Goal: Navigation & Orientation: Find specific page/section

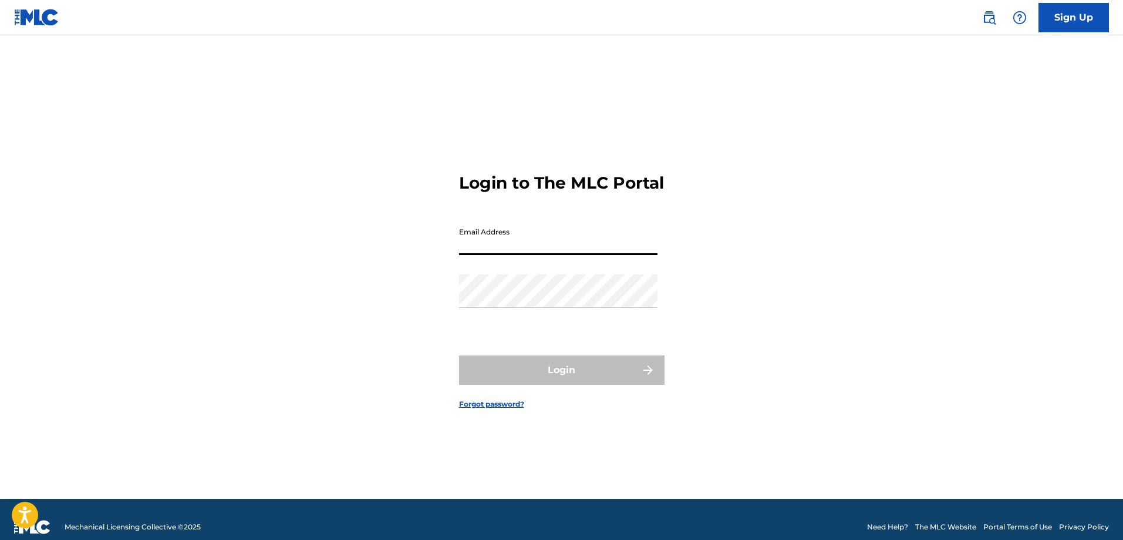
click at [566, 237] on input "Email Address" at bounding box center [558, 237] width 198 height 33
type input "[EMAIL_ADDRESS][DOMAIN_NAME]"
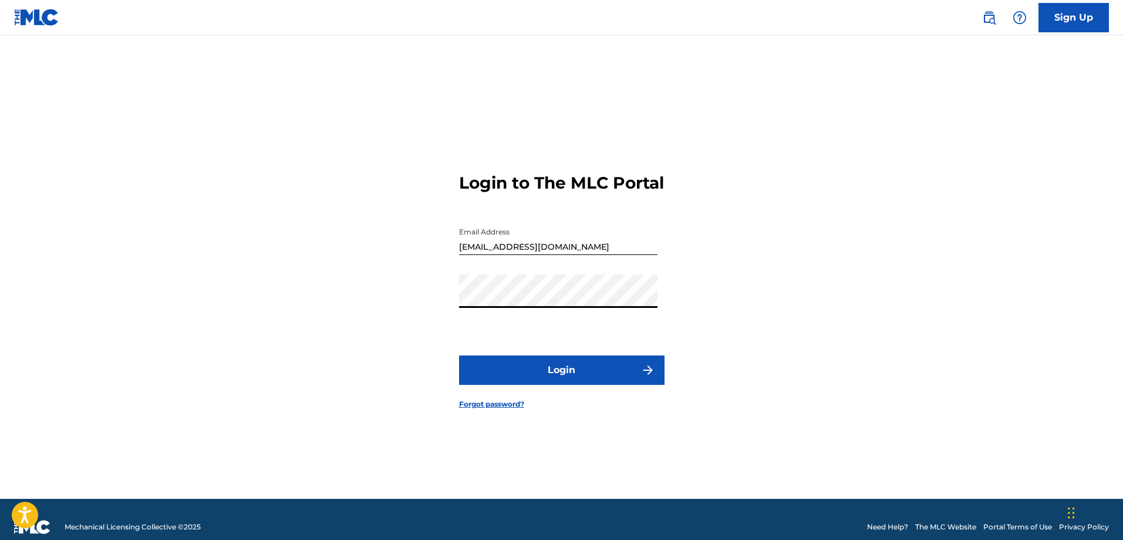
click at [613, 385] on button "Login" at bounding box center [562, 369] width 206 height 29
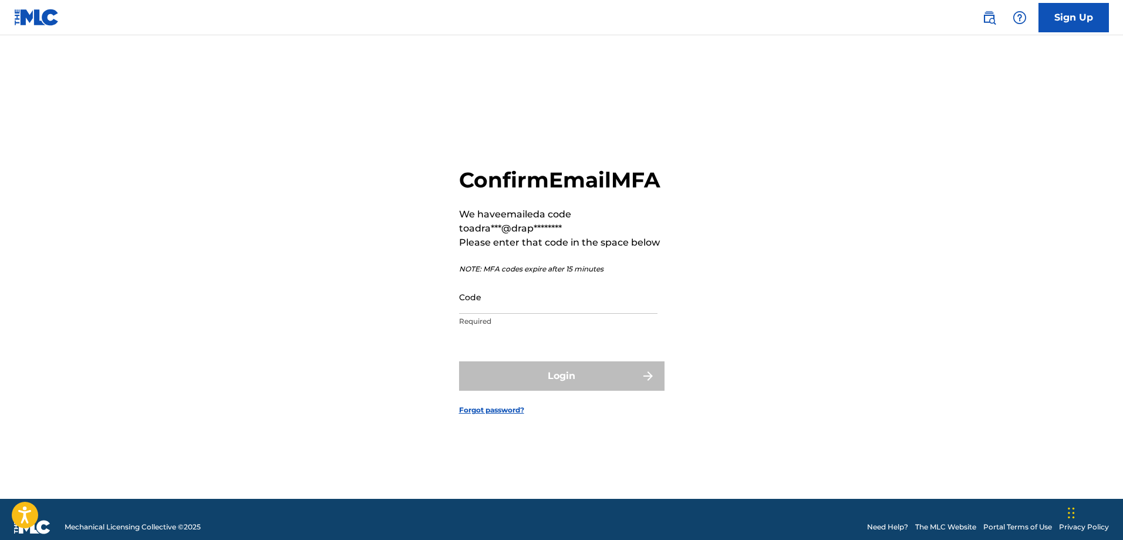
click at [600, 314] on input "Code" at bounding box center [558, 296] width 198 height 33
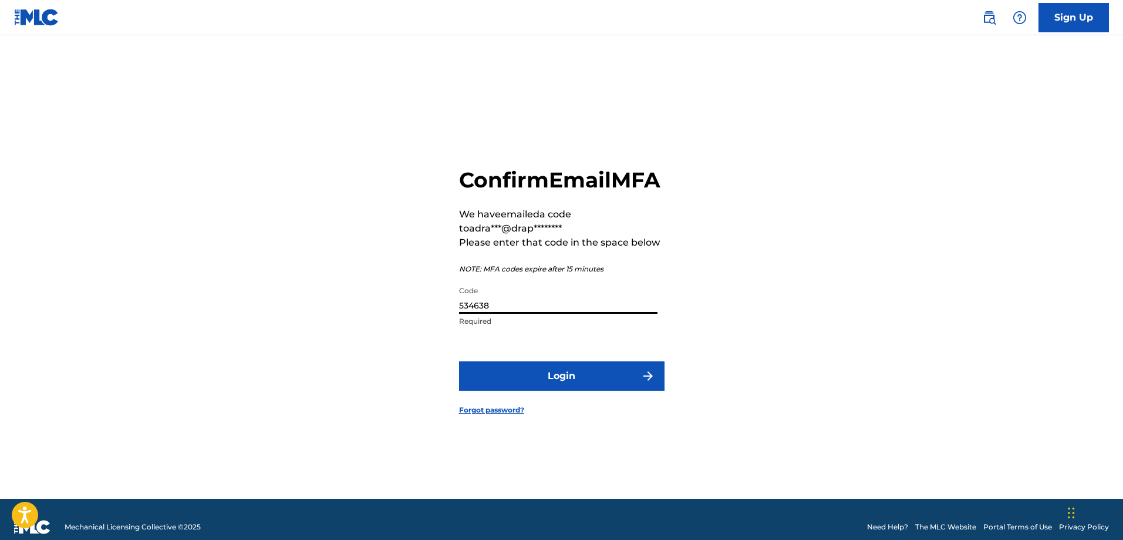
type input "534638"
click at [610, 369] on form "Confirm Email MFA We have emailed a code to adra***@drap******** Please enter t…" at bounding box center [562, 282] width 206 height 434
click at [620, 385] on button "Login" at bounding box center [562, 375] width 206 height 29
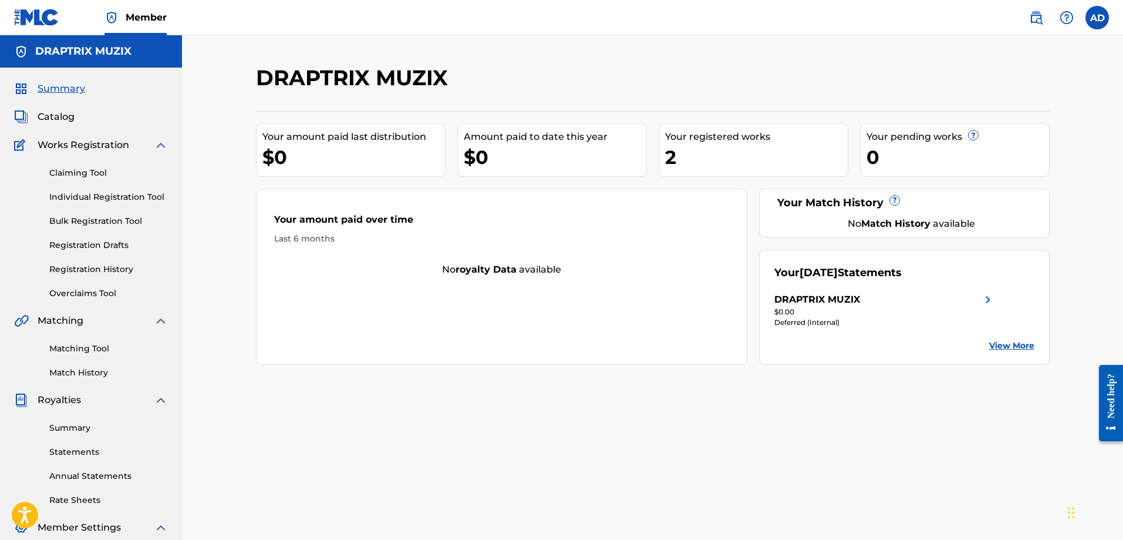
click at [1010, 342] on link "View More" at bounding box center [1012, 345] width 45 height 12
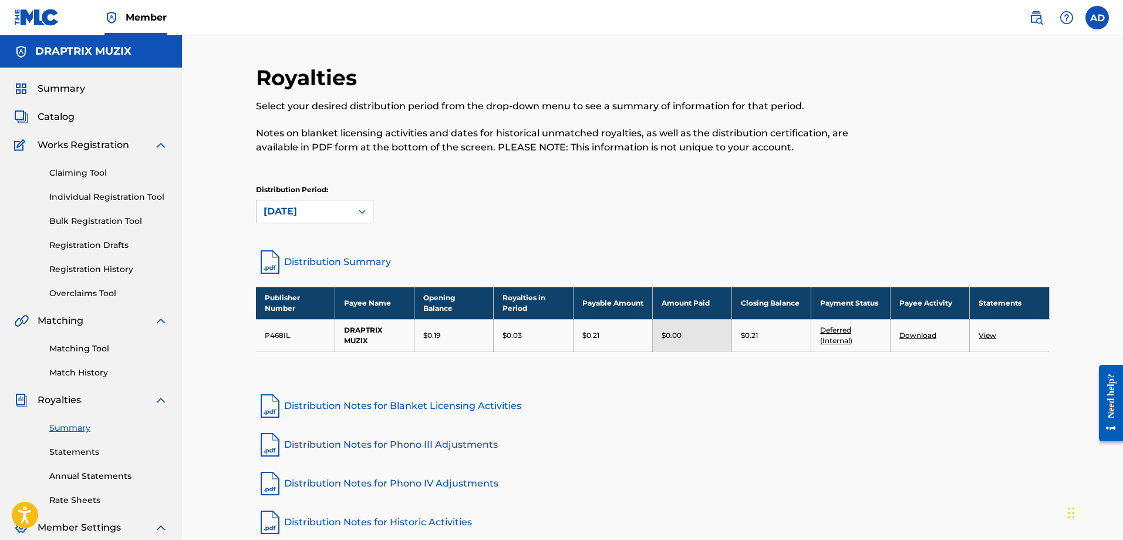
scroll to position [59, 0]
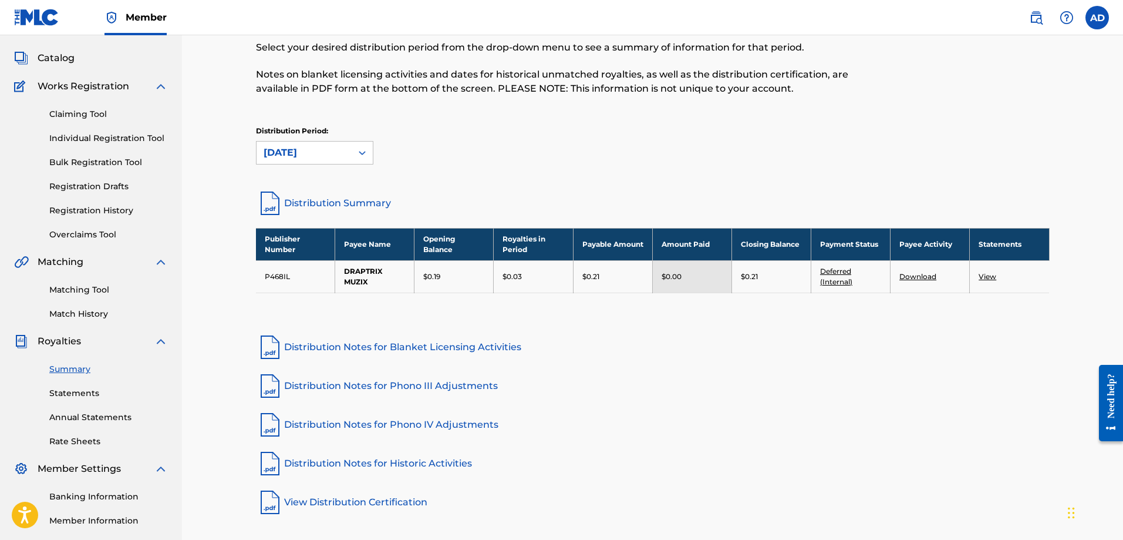
click at [92, 82] on span "Works Registration" at bounding box center [84, 86] width 92 height 14
click at [160, 87] on img at bounding box center [161, 86] width 14 height 14
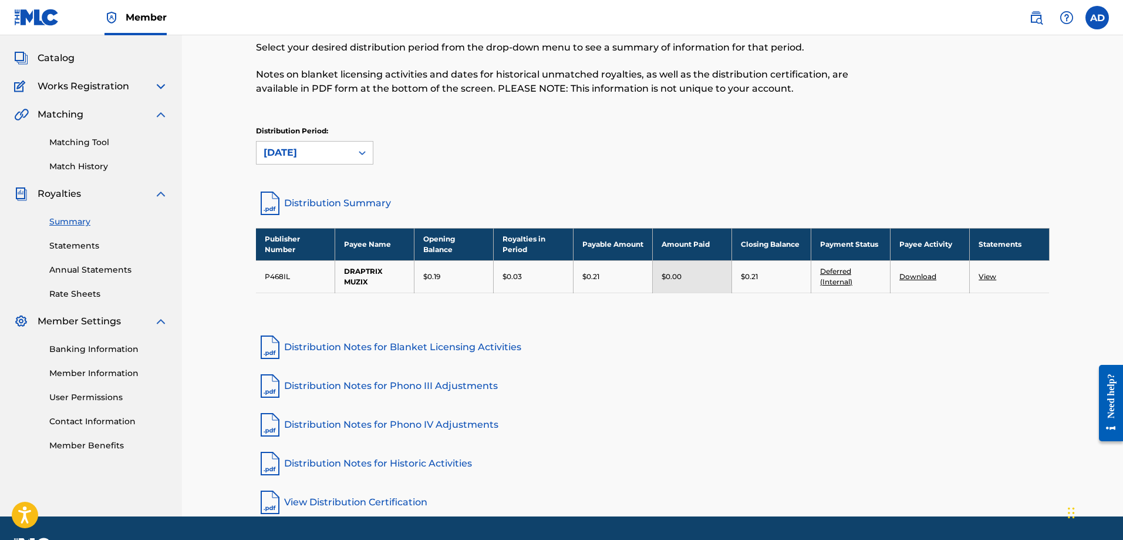
click at [155, 82] on img at bounding box center [161, 86] width 14 height 14
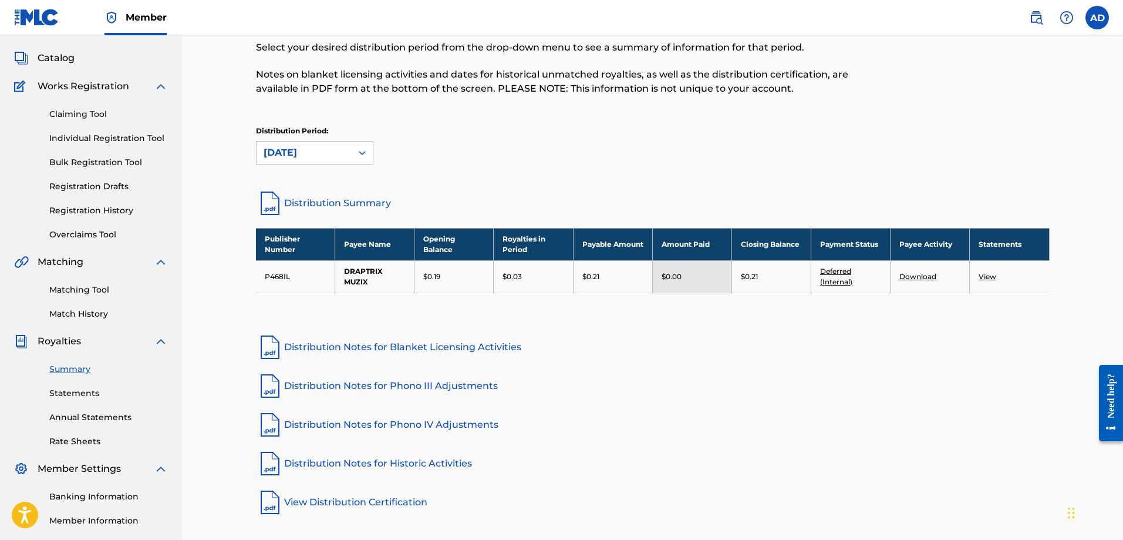
click at [60, 57] on span "Catalog" at bounding box center [56, 58] width 37 height 14
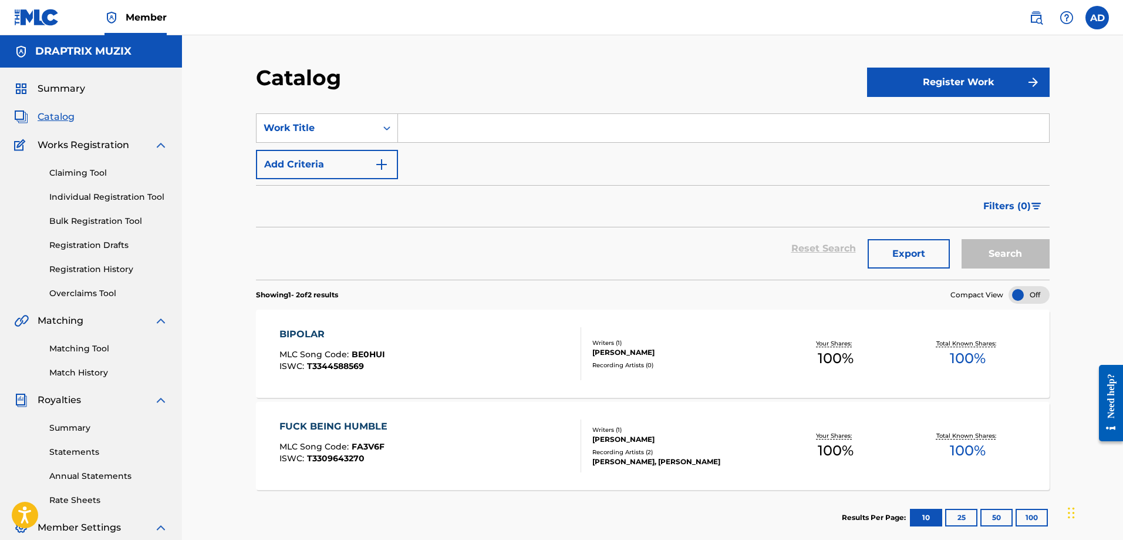
click at [82, 145] on span "Works Registration" at bounding box center [84, 145] width 92 height 14
click at [60, 84] on span "Summary" at bounding box center [62, 89] width 48 height 14
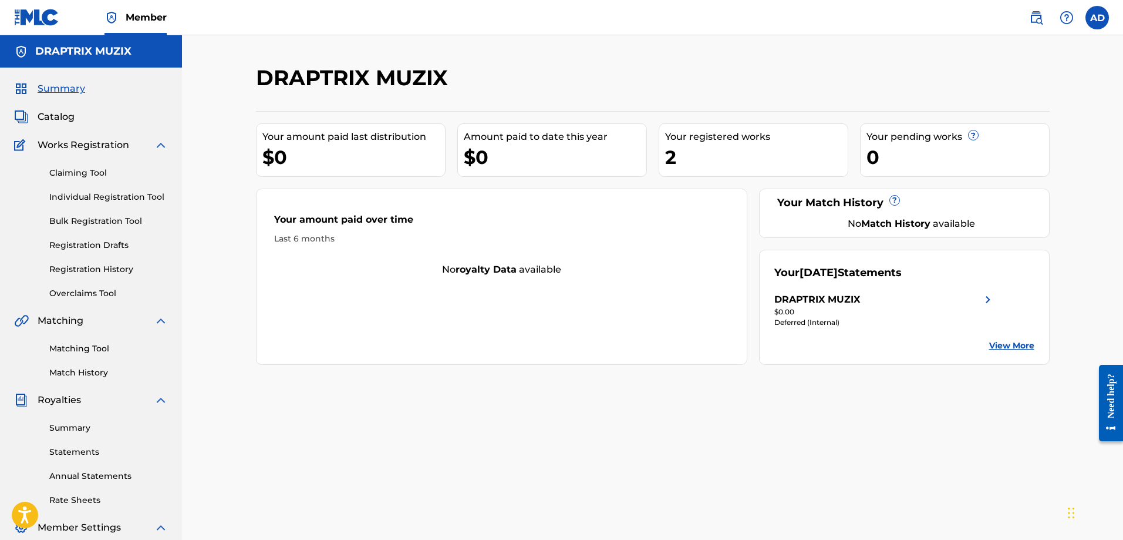
click at [118, 143] on span "Works Registration" at bounding box center [84, 145] width 92 height 14
click at [71, 170] on link "Claiming Tool" at bounding box center [108, 173] width 119 height 12
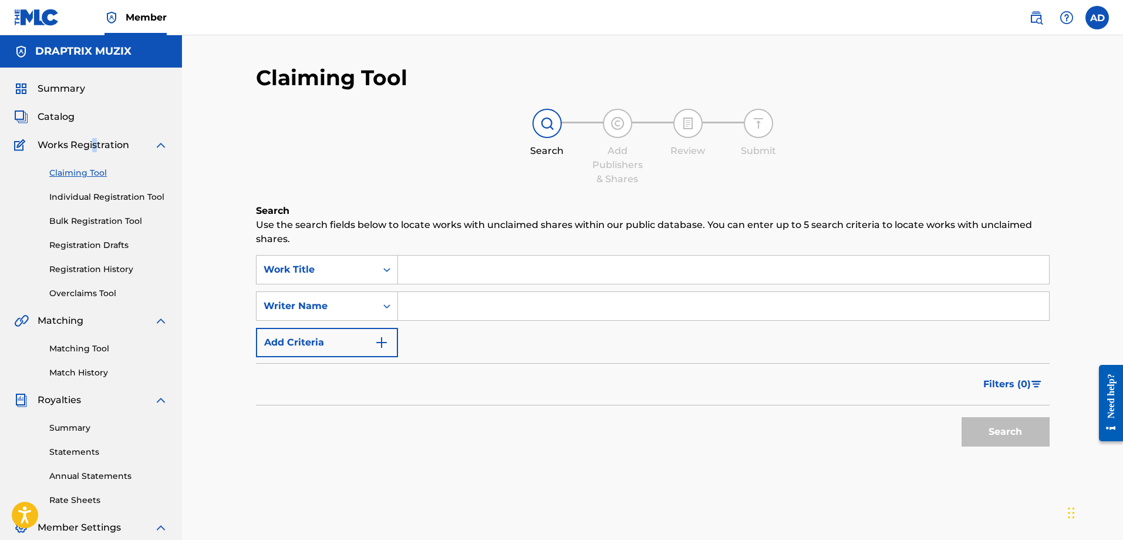
click at [95, 147] on span "Works Registration" at bounding box center [84, 145] width 92 height 14
click at [167, 147] on img at bounding box center [161, 145] width 14 height 14
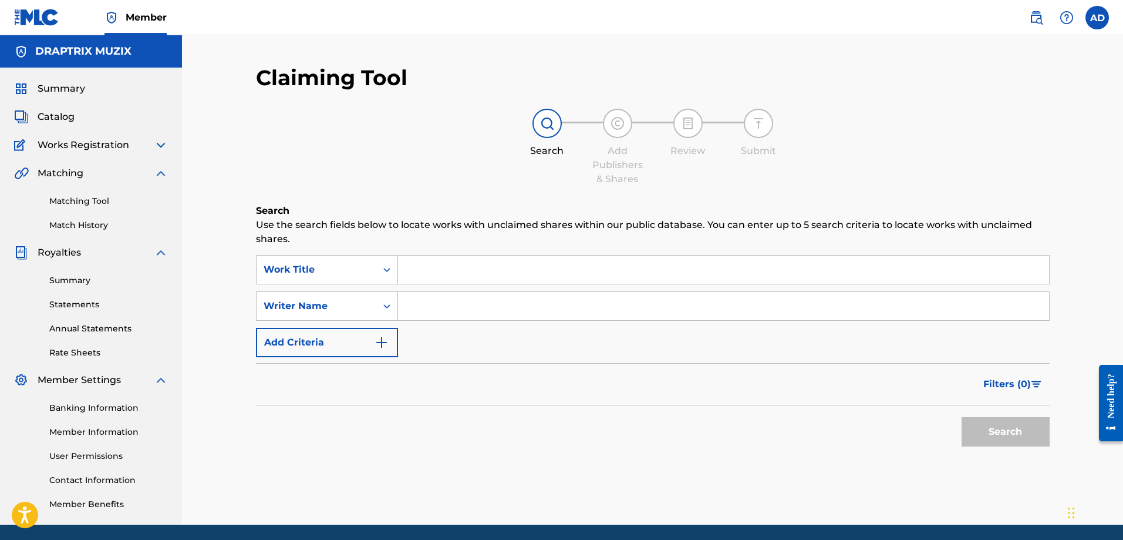
click at [157, 136] on div "Summary Catalog Works Registration Claiming Tool Individual Registration Tool B…" at bounding box center [91, 296] width 182 height 457
click at [60, 118] on span "Catalog" at bounding box center [56, 117] width 37 height 14
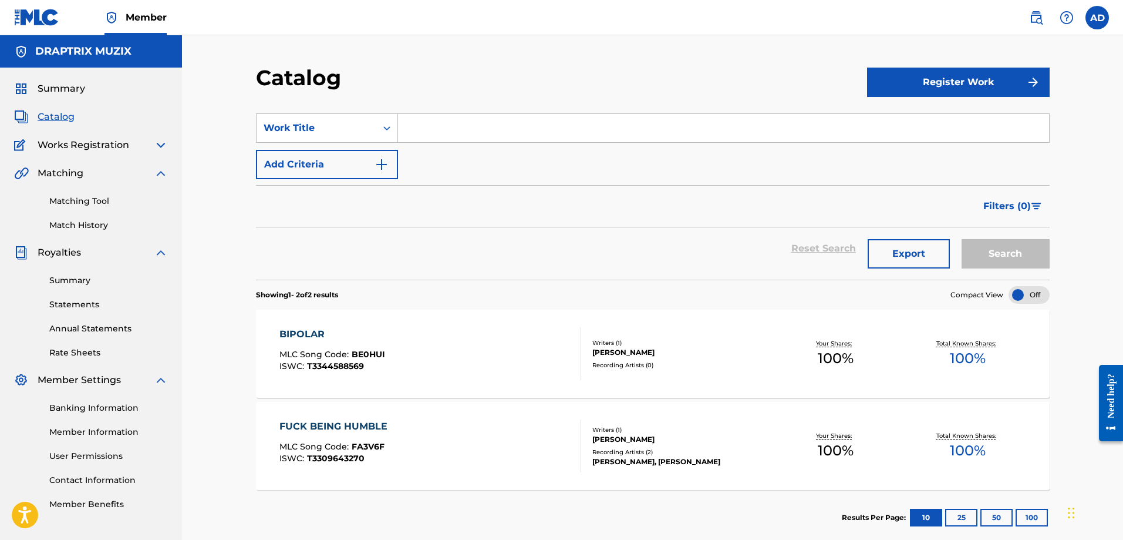
click at [38, 89] on span "Summary" at bounding box center [62, 89] width 48 height 14
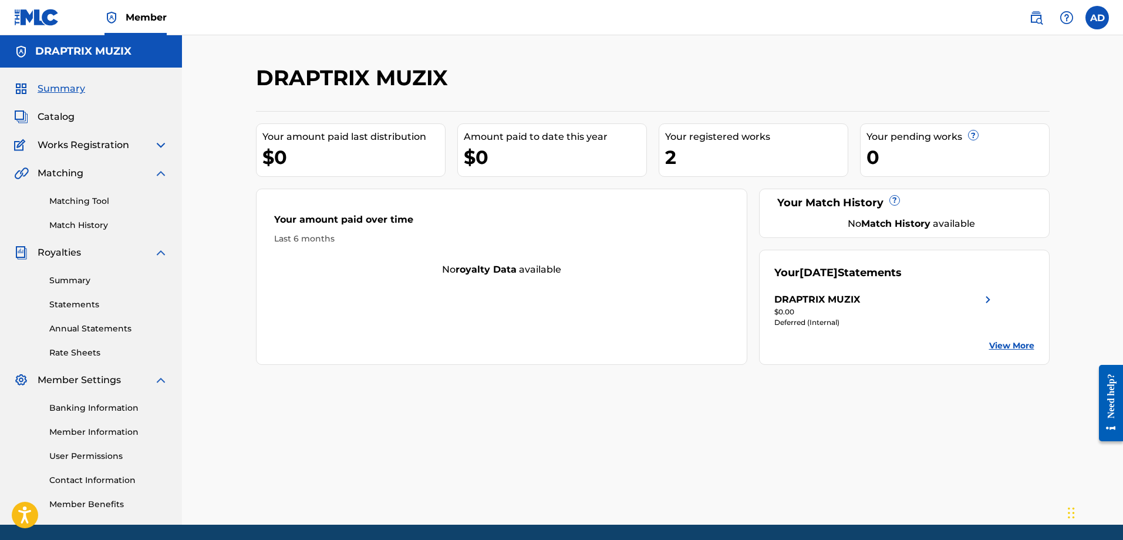
click at [73, 327] on link "Annual Statements" at bounding box center [108, 328] width 119 height 12
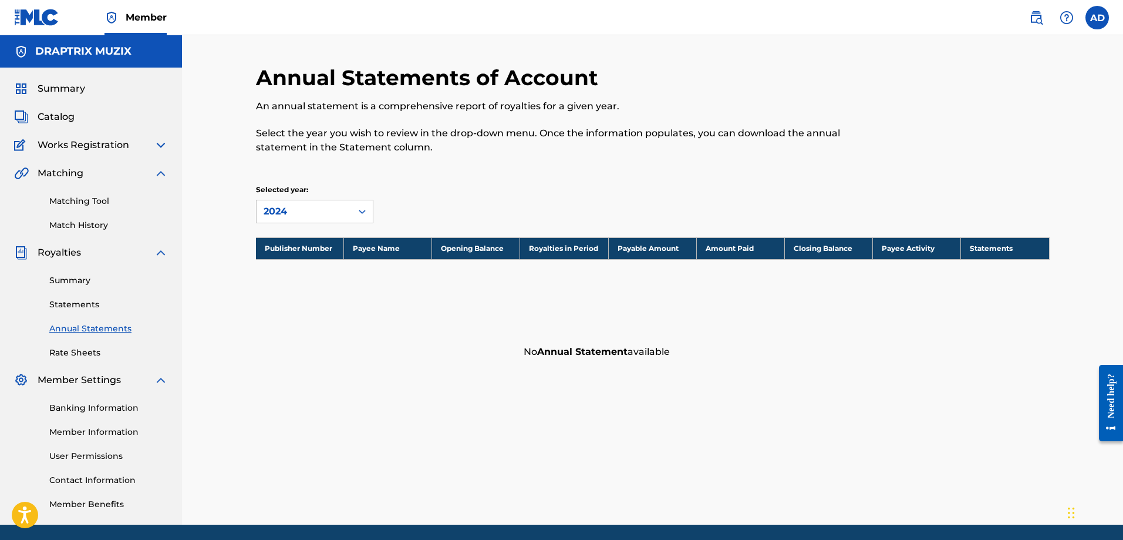
click at [66, 308] on link "Statements" at bounding box center [108, 304] width 119 height 12
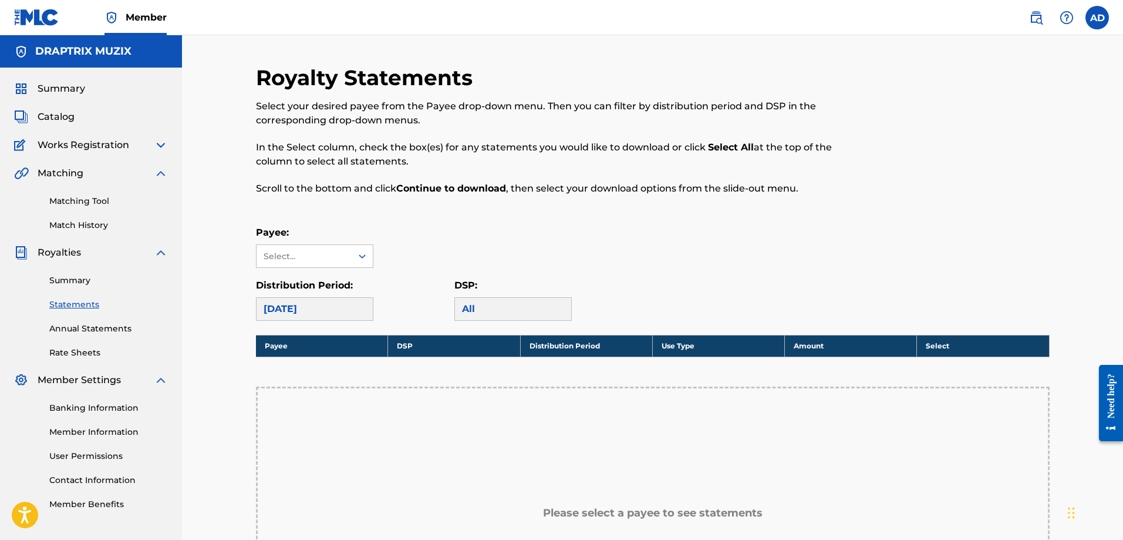
scroll to position [117, 0]
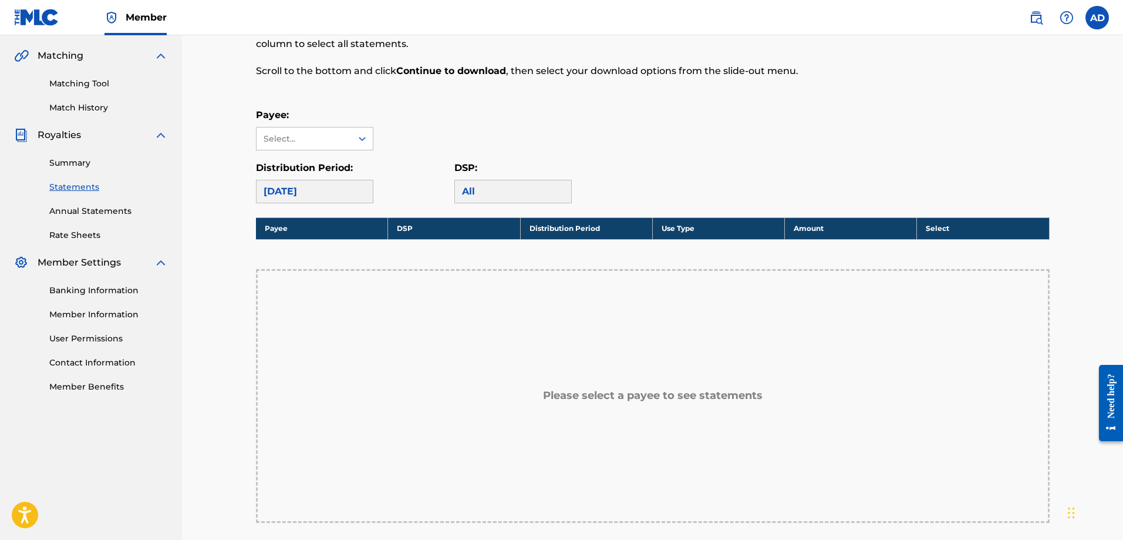
click at [339, 184] on div "[DATE]" at bounding box center [314, 191] width 117 height 23
click at [345, 190] on div "[DATE]" at bounding box center [314, 191] width 117 height 23
click at [83, 169] on div "Summary Statements Annual Statements Rate Sheets" at bounding box center [91, 191] width 154 height 99
click at [80, 157] on link "Summary" at bounding box center [108, 163] width 119 height 12
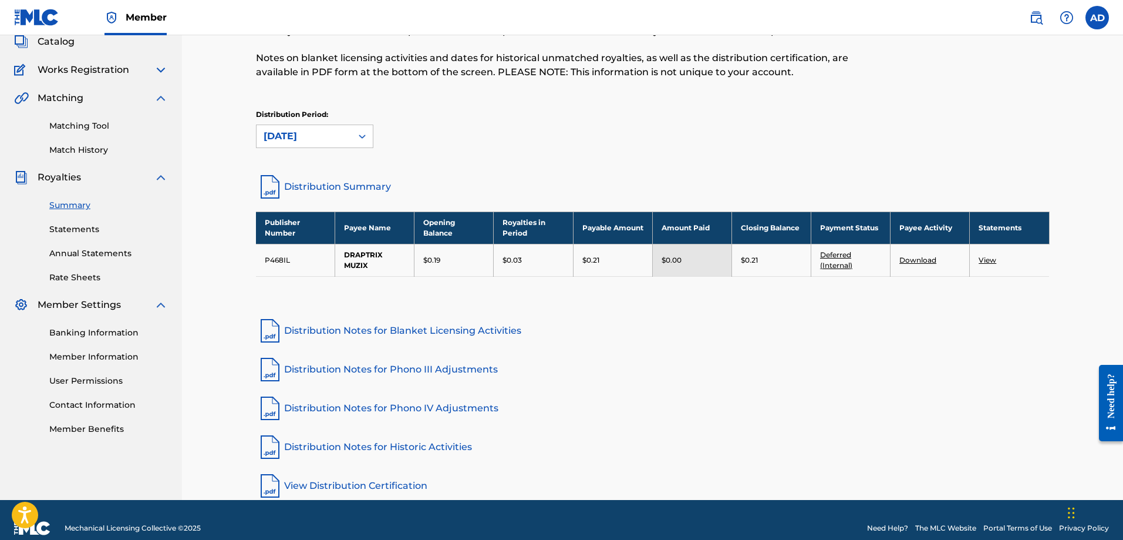
scroll to position [92, 0]
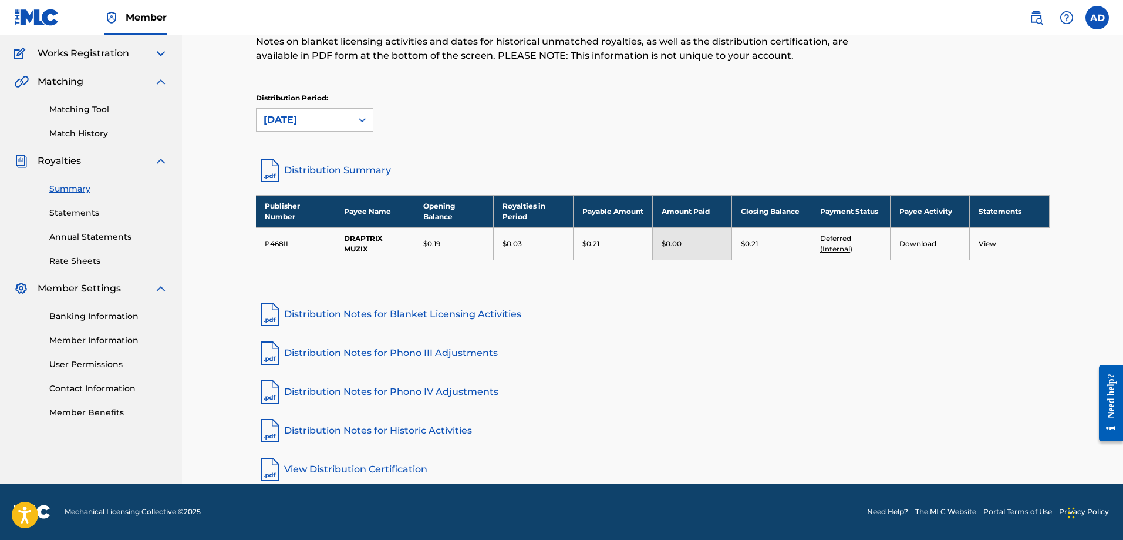
click at [414, 315] on link "Distribution Notes for Blanket Licensing Activities" at bounding box center [653, 314] width 794 height 28
click at [75, 319] on link "Banking Information" at bounding box center [108, 316] width 119 height 12
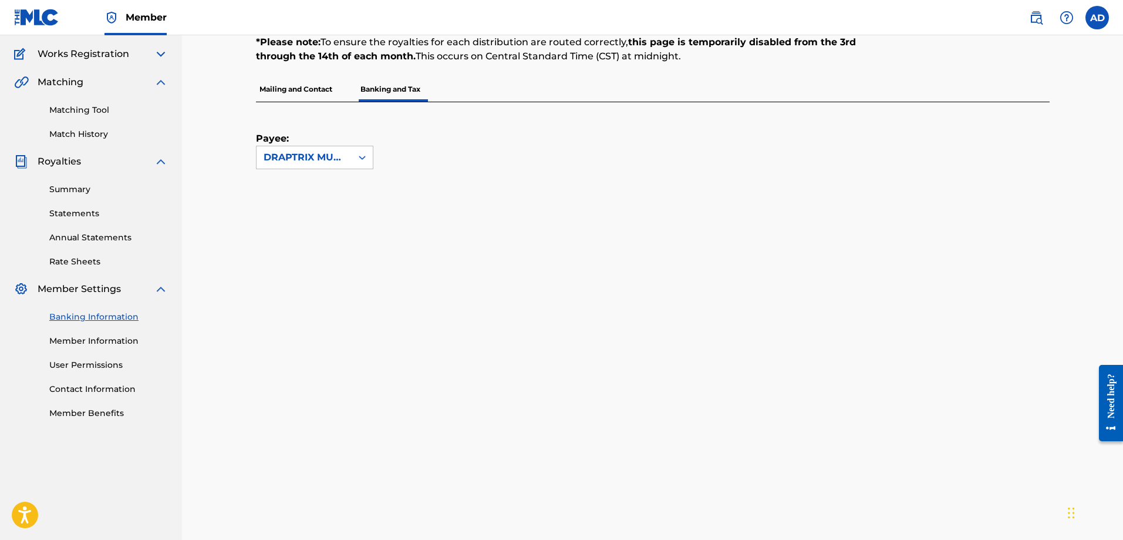
scroll to position [75, 0]
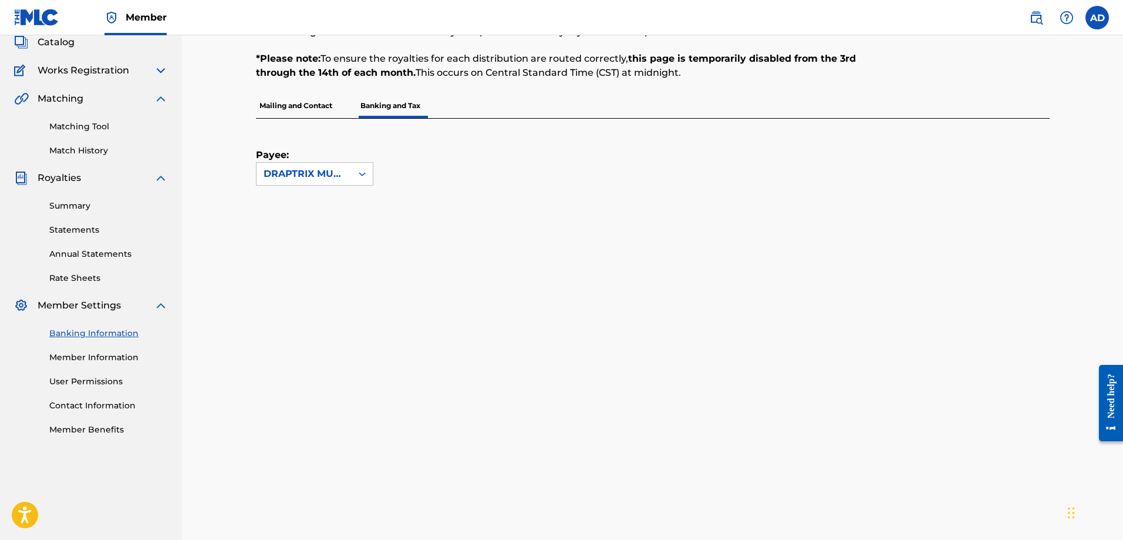
click at [71, 277] on link "Rate Sheets" at bounding box center [108, 278] width 119 height 12
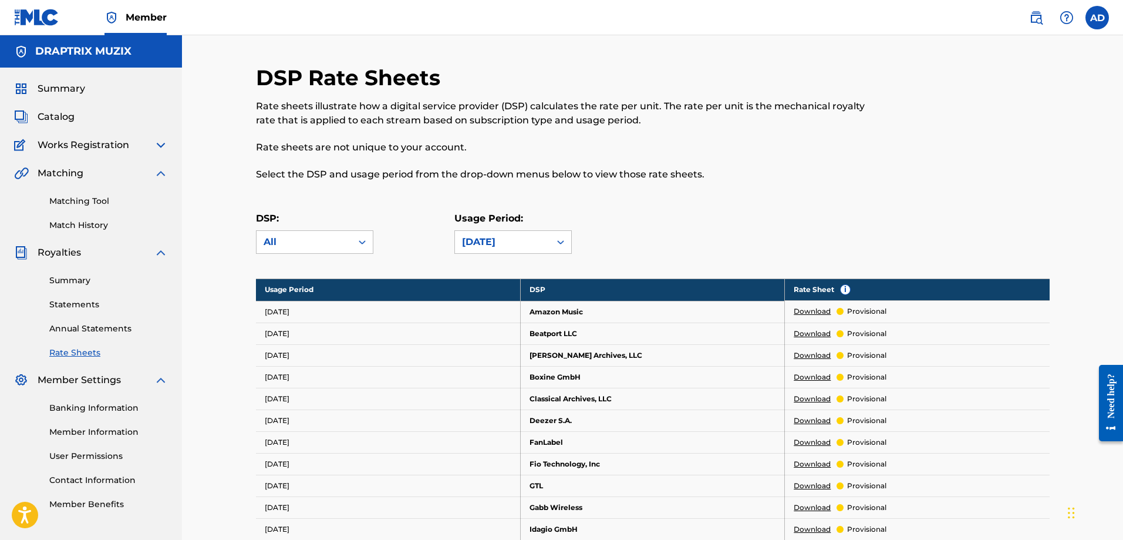
click at [157, 149] on img at bounding box center [161, 145] width 14 height 14
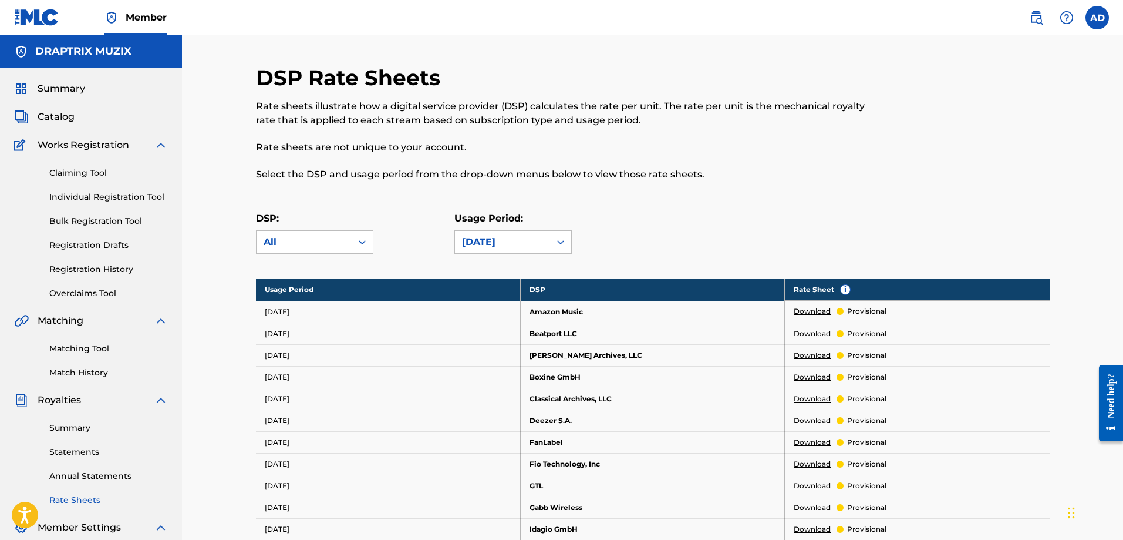
click at [68, 114] on span "Catalog" at bounding box center [56, 117] width 37 height 14
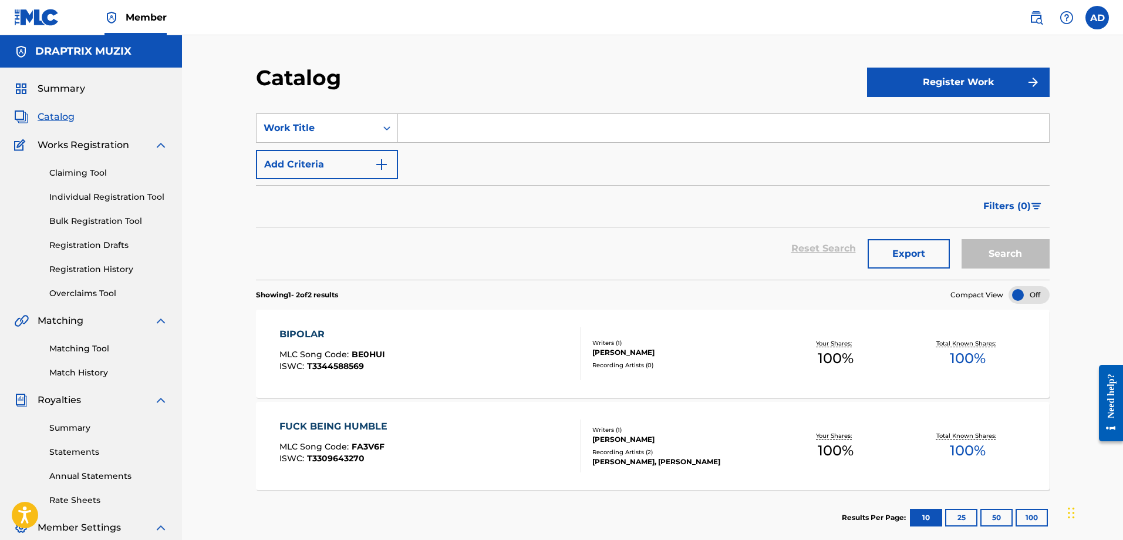
click at [80, 429] on link "Summary" at bounding box center [108, 428] width 119 height 12
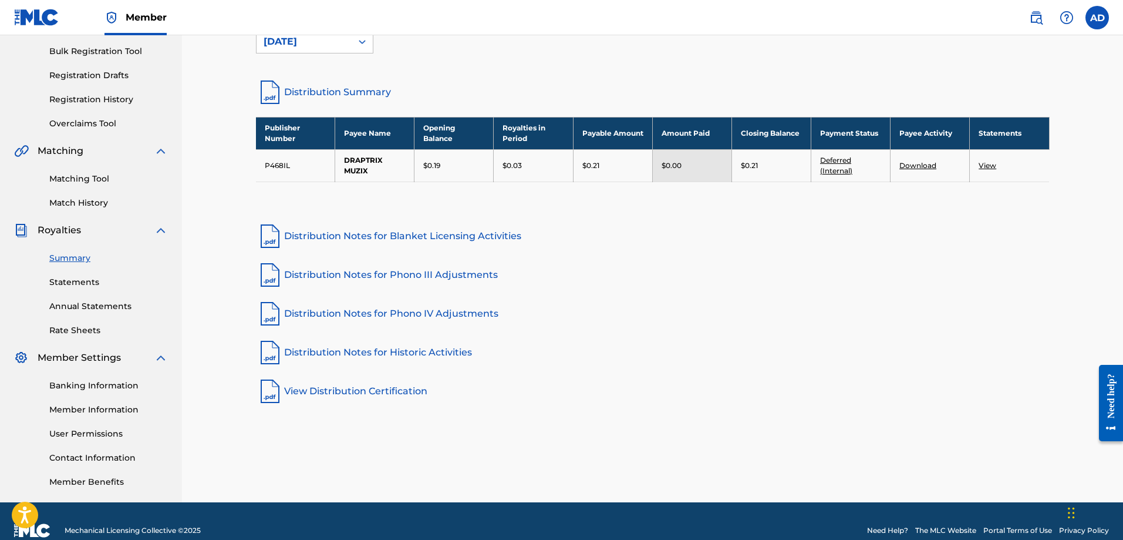
scroll to position [189, 0]
